Goal: Task Accomplishment & Management: Manage account settings

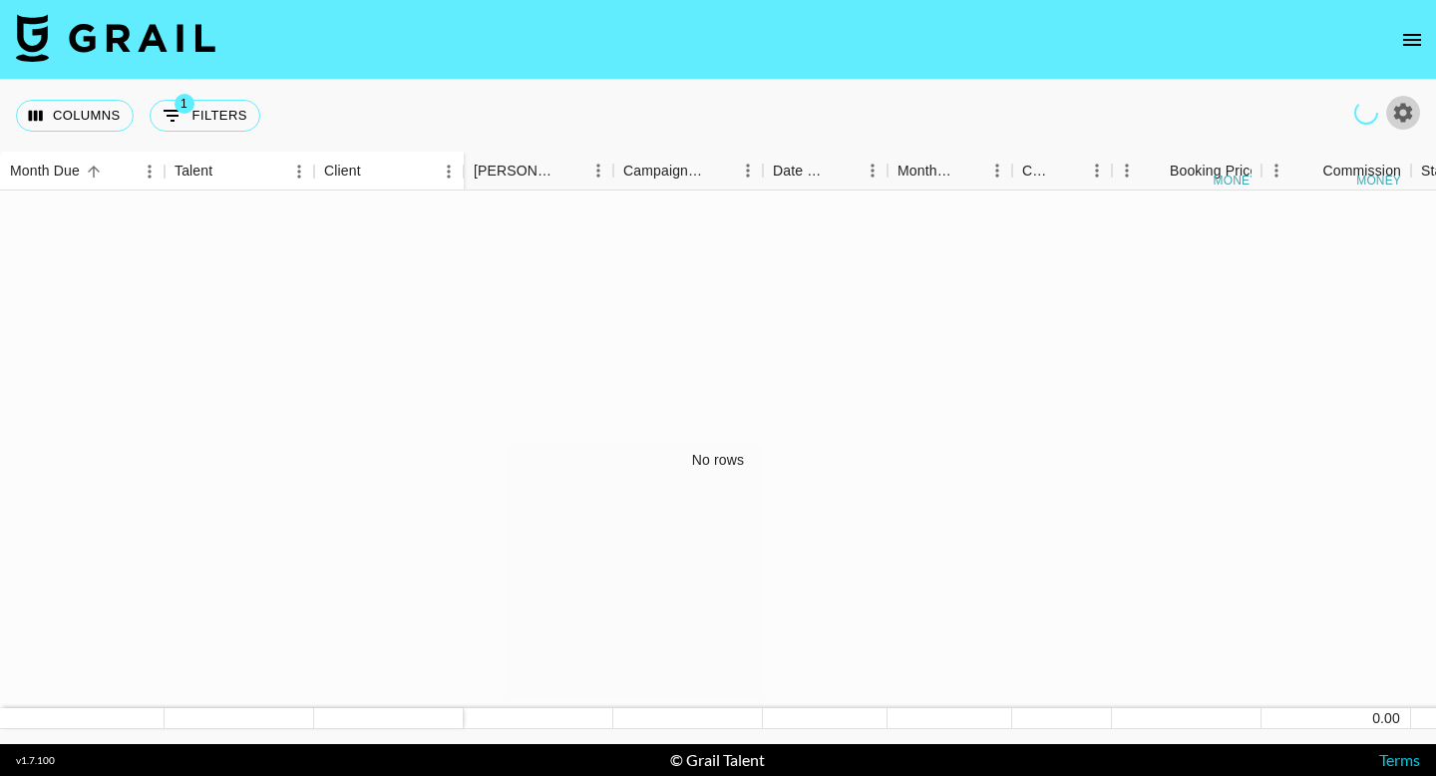
click at [1411, 119] on icon "button" at bounding box center [1403, 113] width 24 height 24
select select "[DATE]"
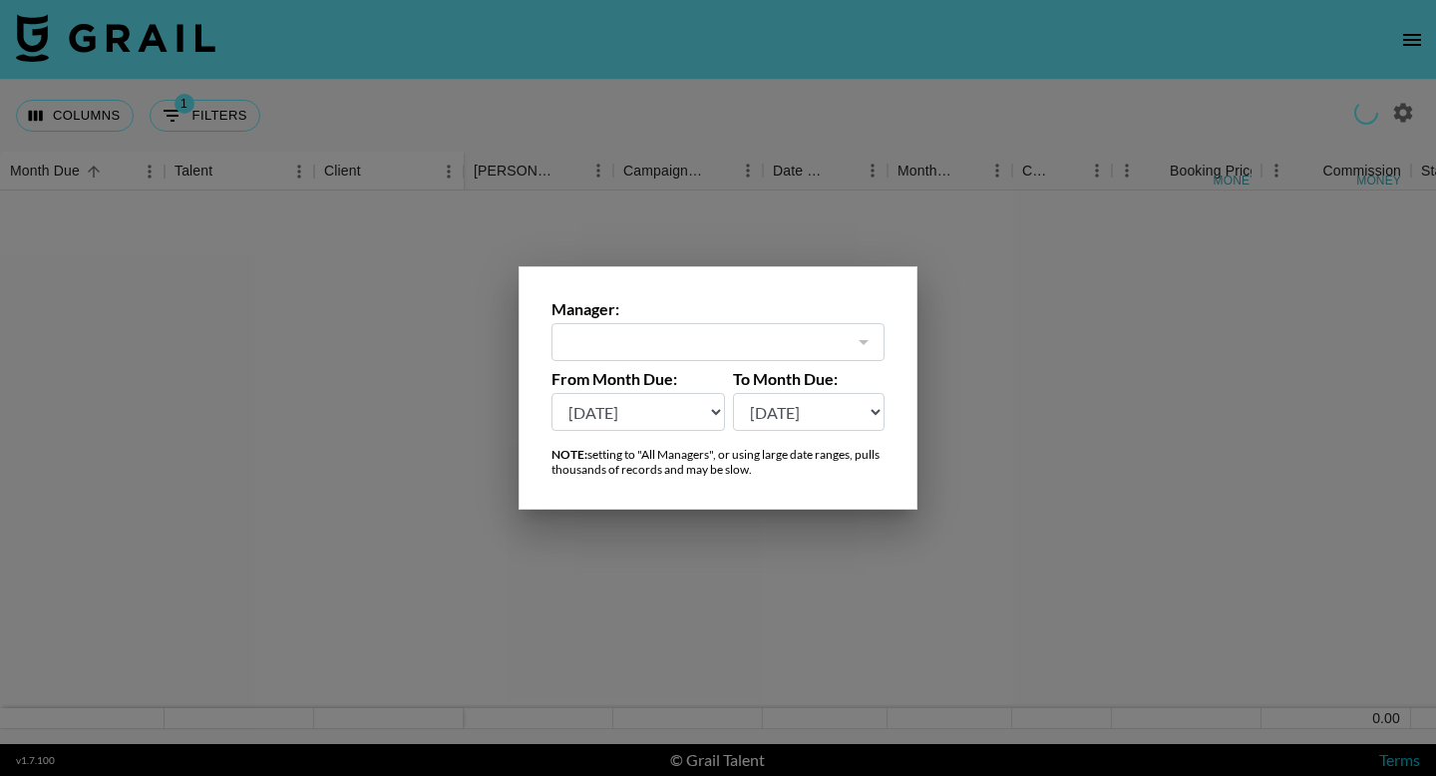
click at [860, 348] on div at bounding box center [863, 342] width 26 height 28
click at [944, 351] on div at bounding box center [718, 388] width 1436 height 776
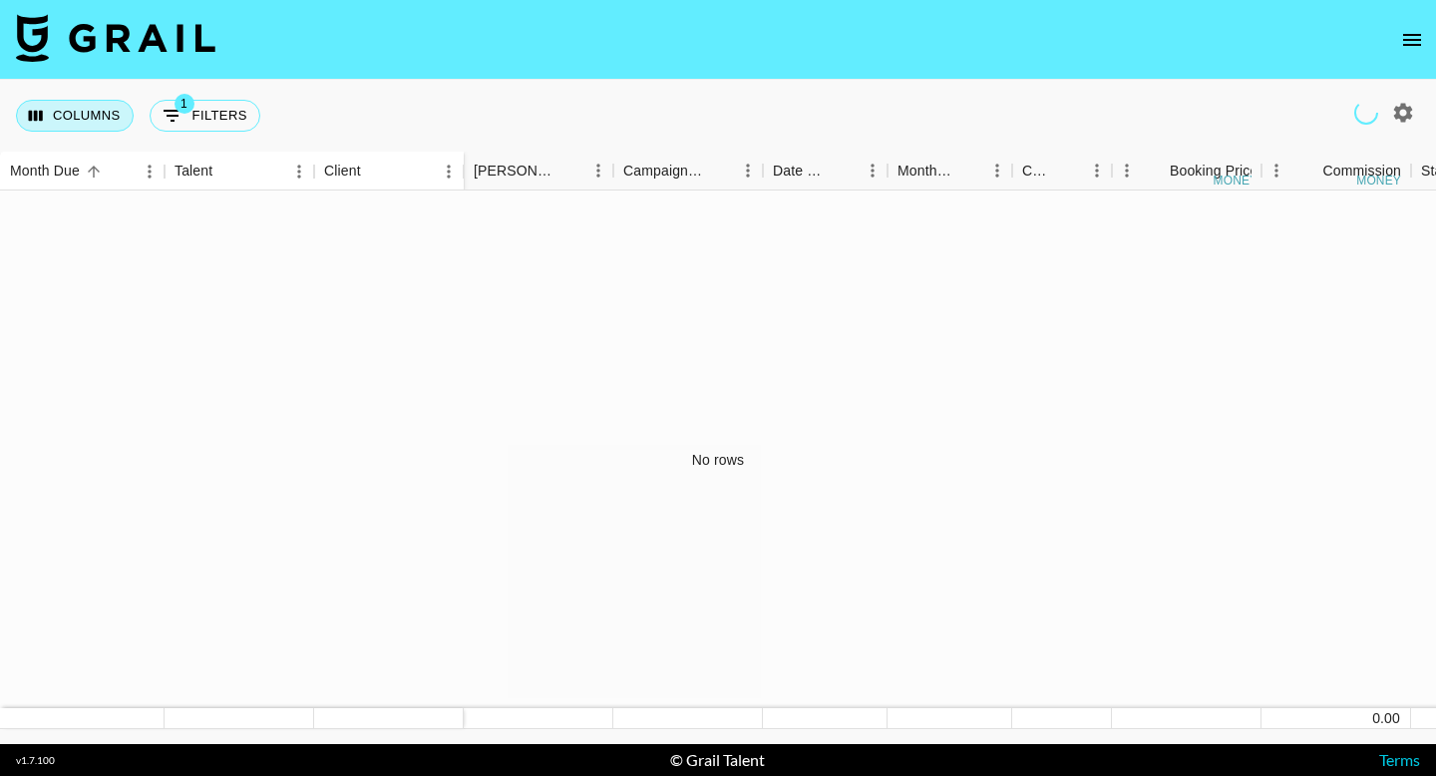
click at [87, 116] on button "Columns" at bounding box center [75, 116] width 118 height 32
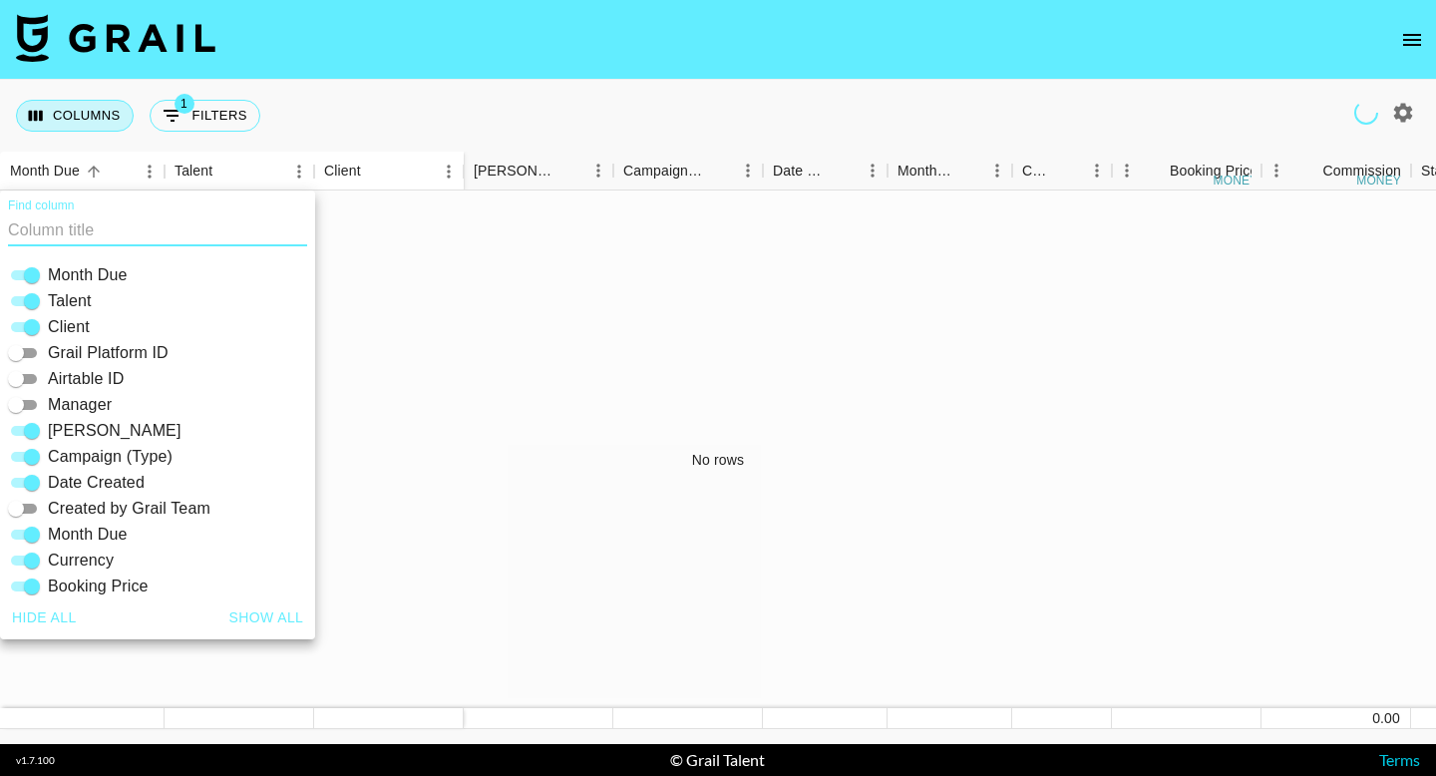
click at [89, 117] on button "Columns" at bounding box center [75, 116] width 118 height 32
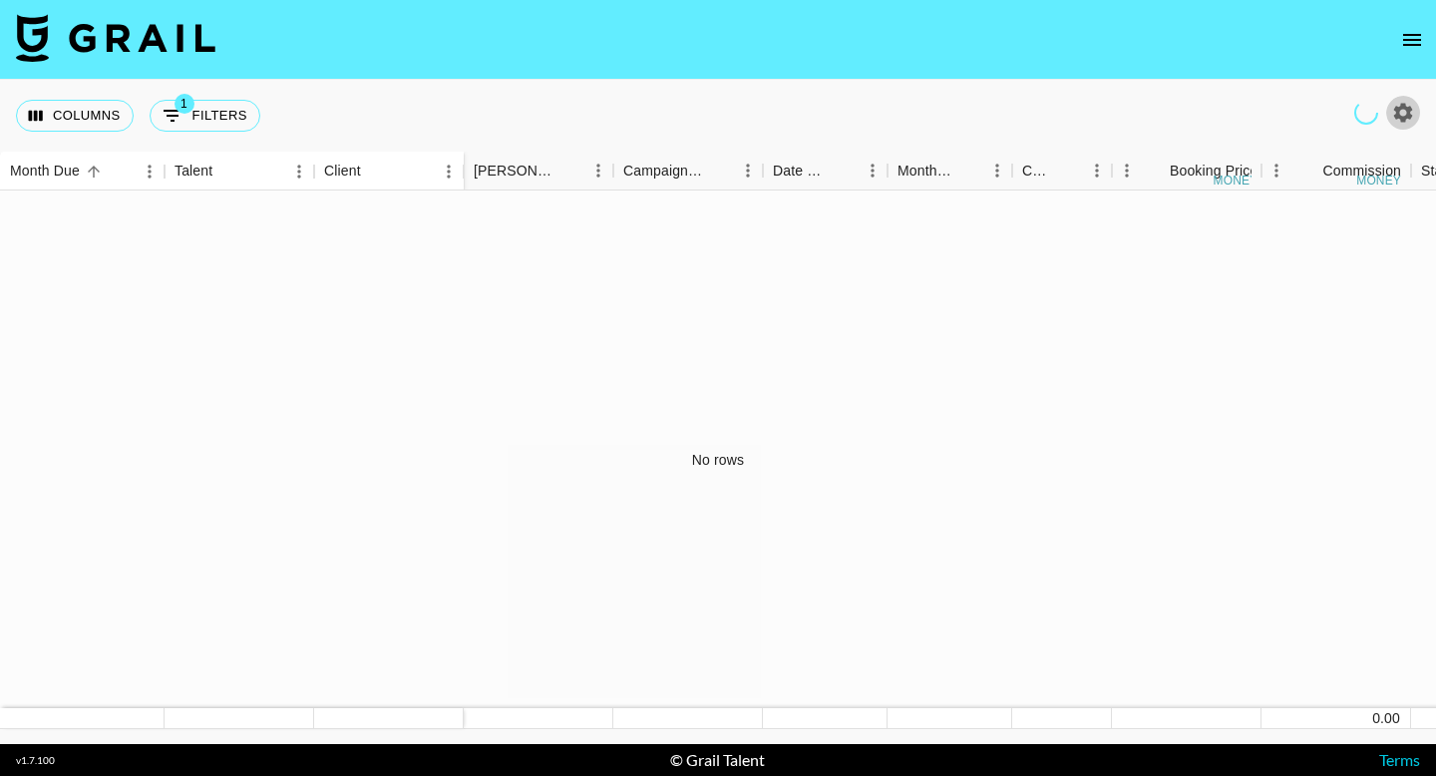
click at [1405, 106] on icon "button" at bounding box center [1403, 112] width 19 height 19
select select "[DATE]"
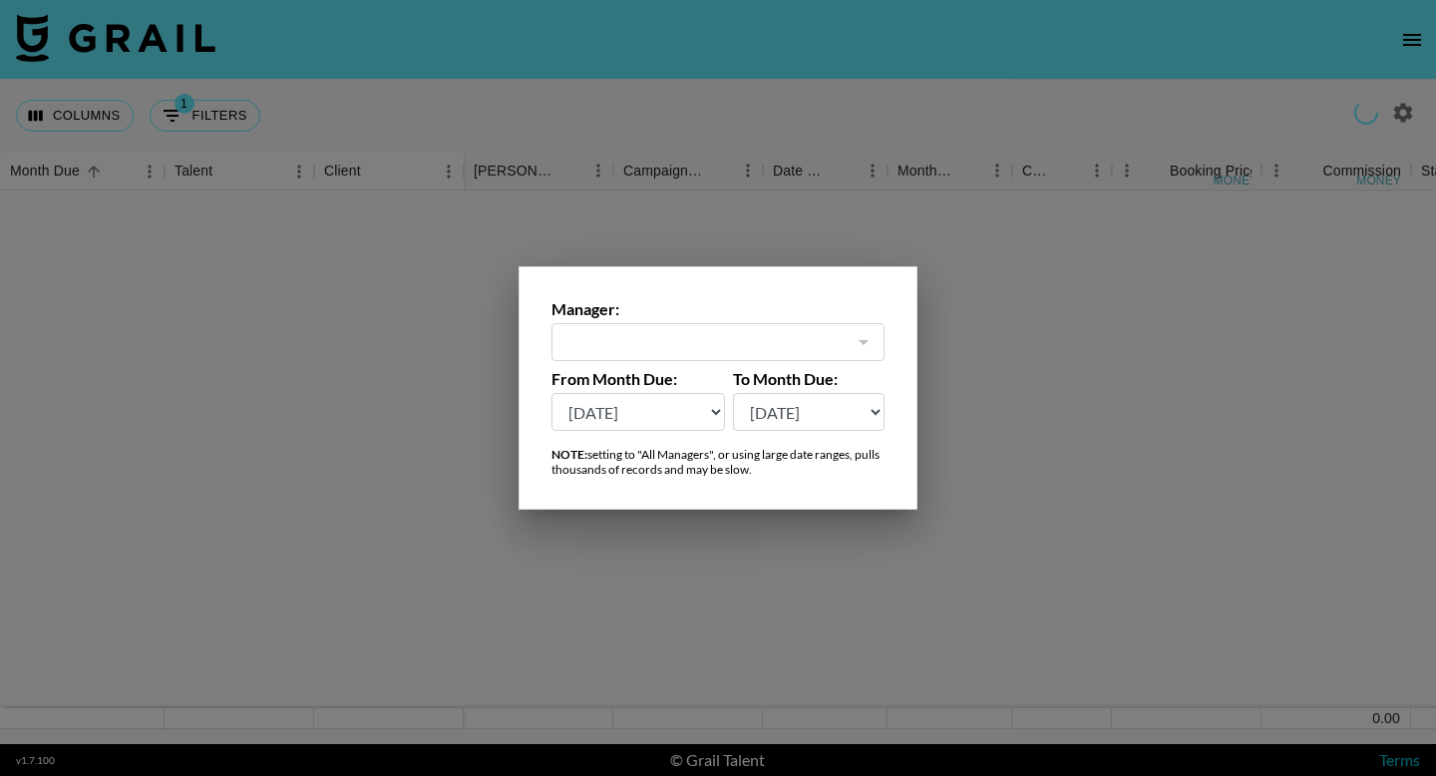
click at [714, 334] on div "Manager: ​" at bounding box center [717, 330] width 333 height 62
